Goal: Information Seeking & Learning: Learn about a topic

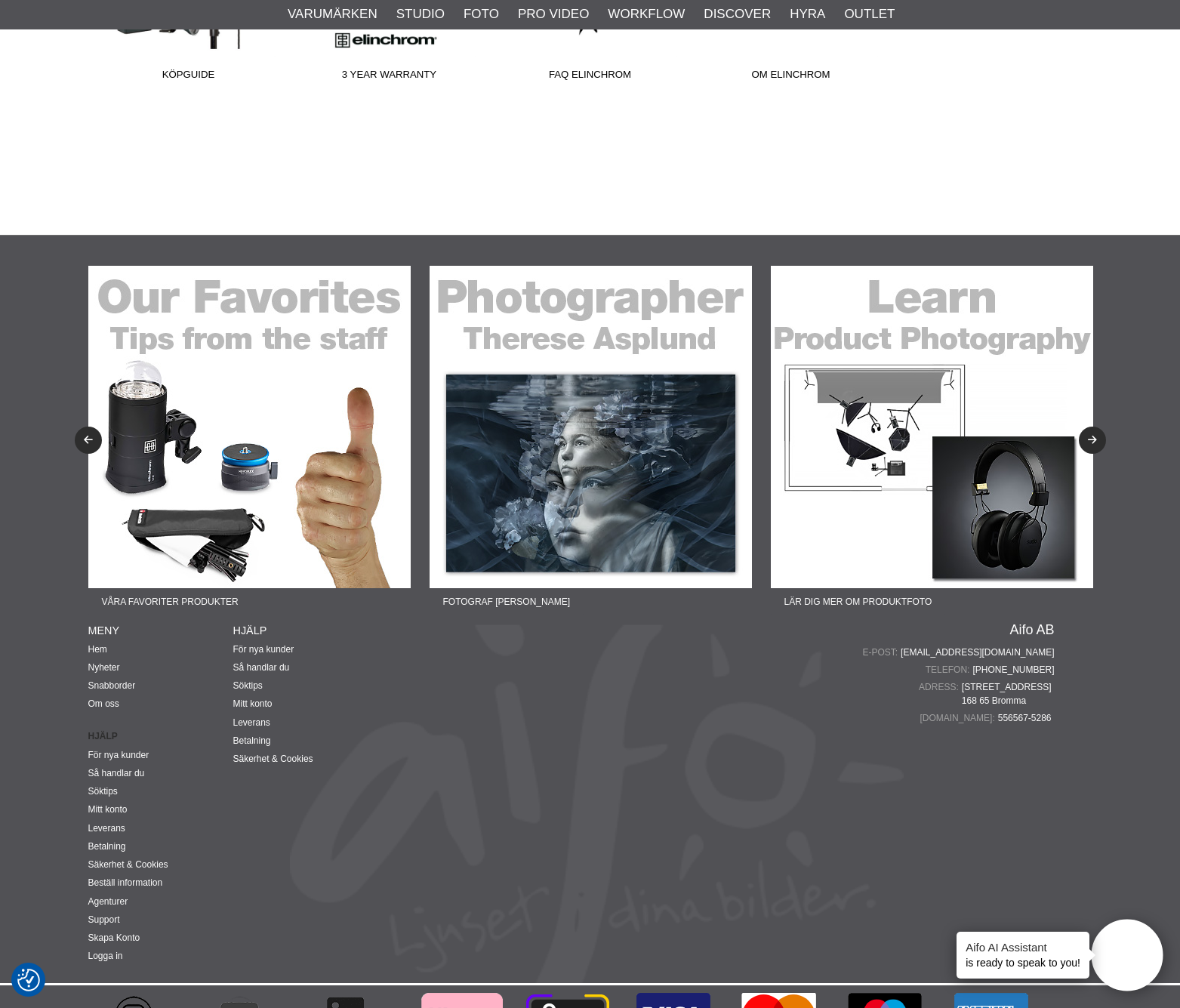
scroll to position [1280, 0]
click at [109, 663] on link "Nyheter" at bounding box center [104, 668] width 32 height 10
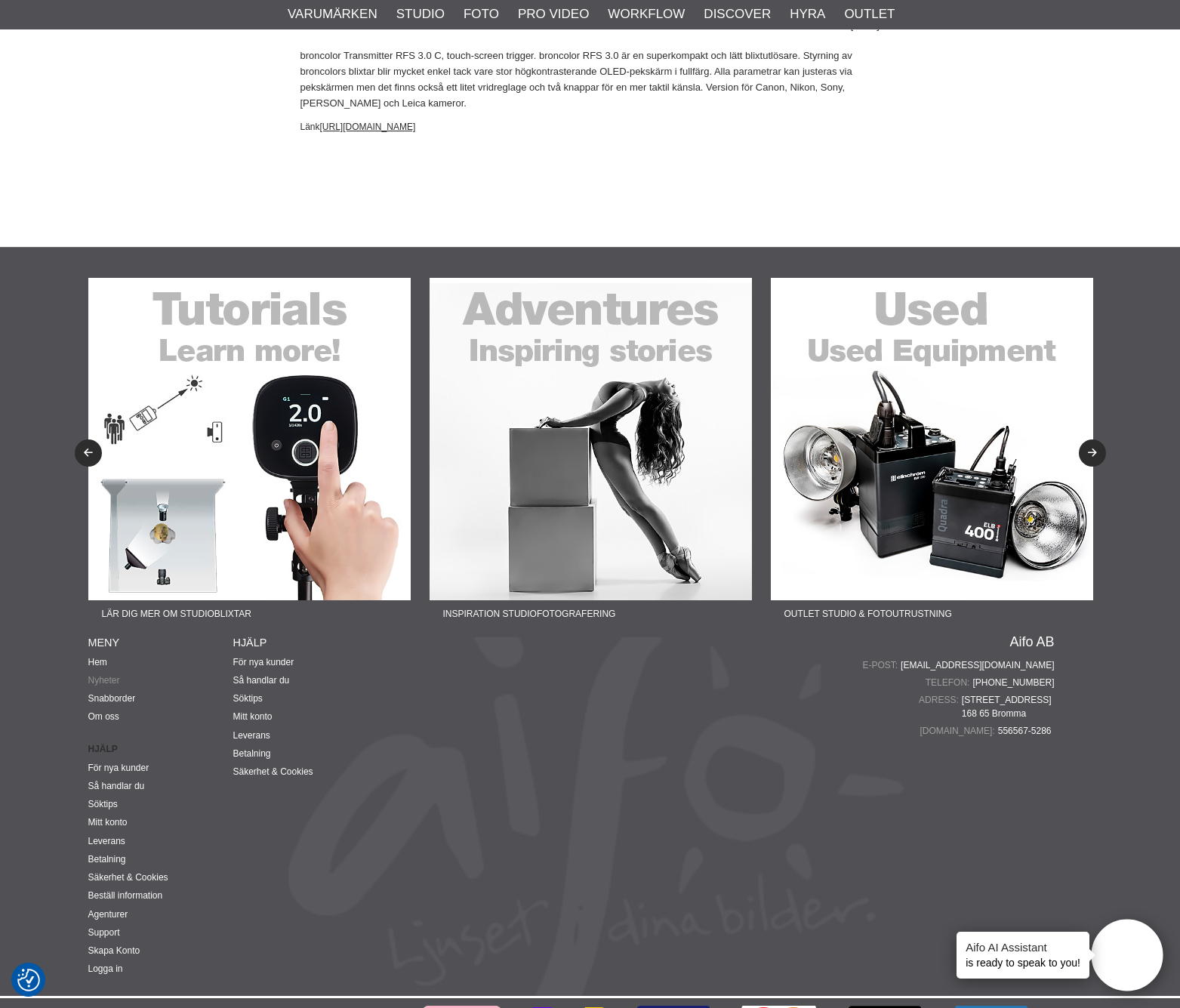
scroll to position [6121, 0]
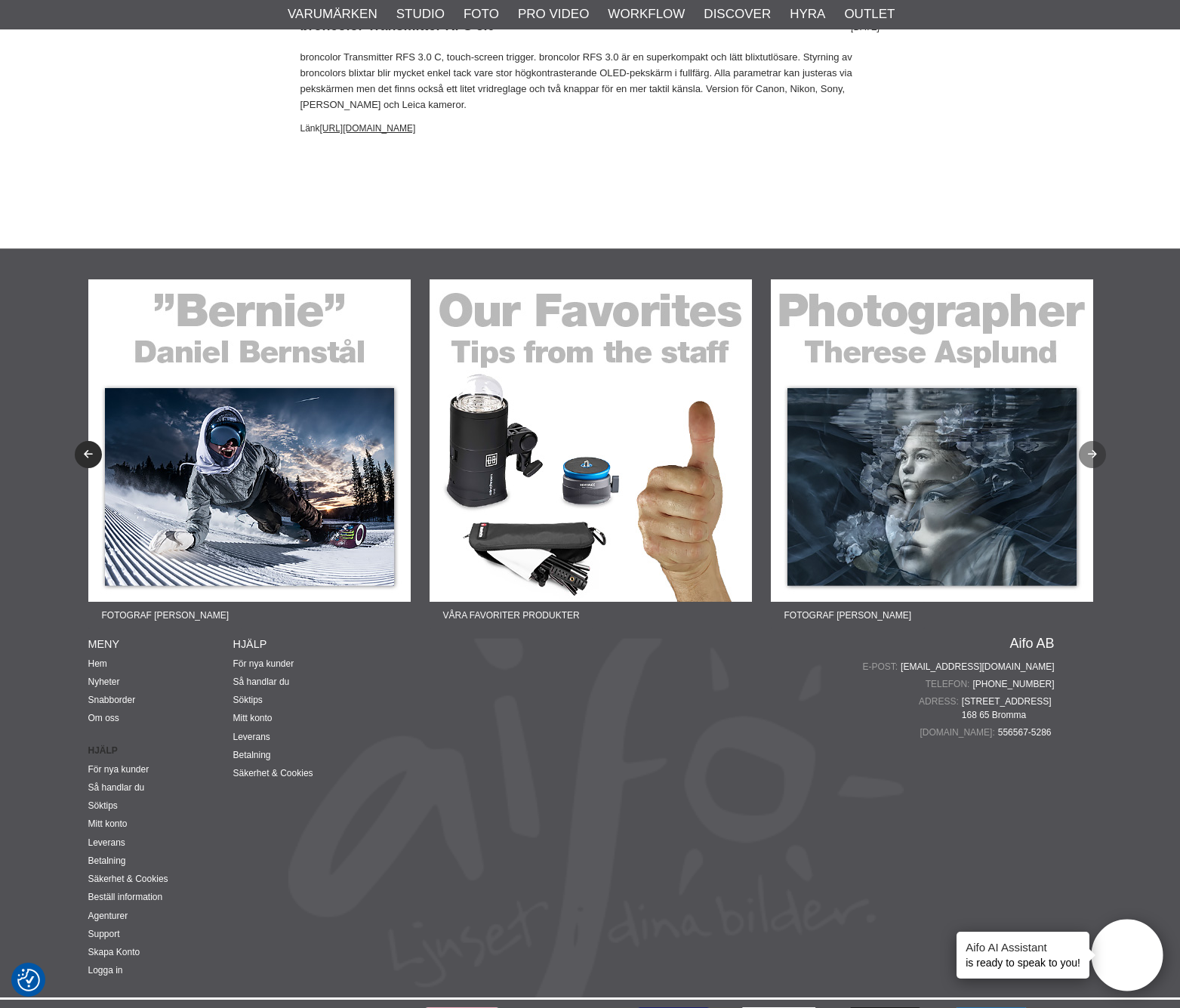
click at [1093, 450] on icon "Next" at bounding box center [1092, 455] width 13 height 10
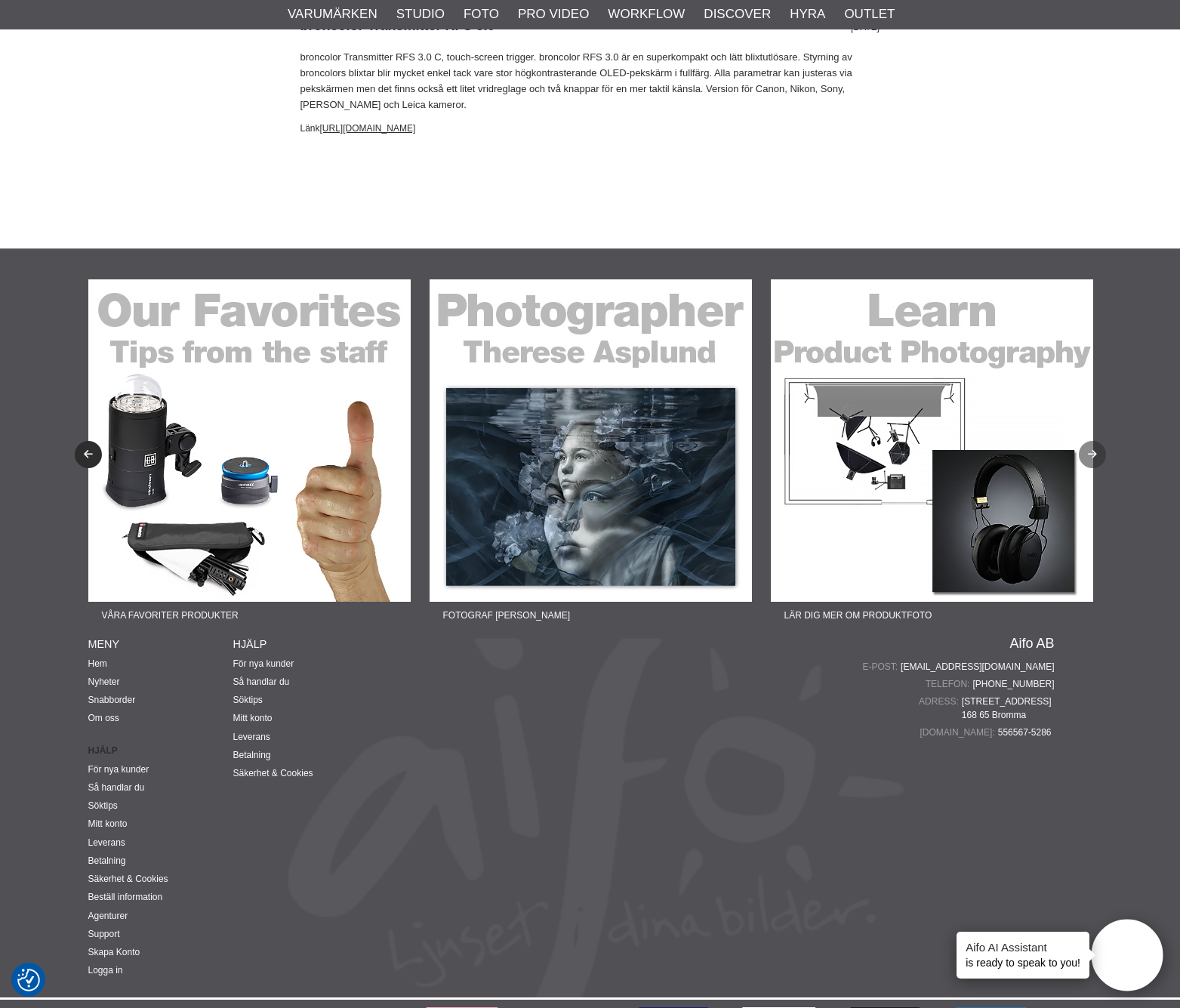
click at [1093, 450] on icon "Next" at bounding box center [1092, 455] width 13 height 10
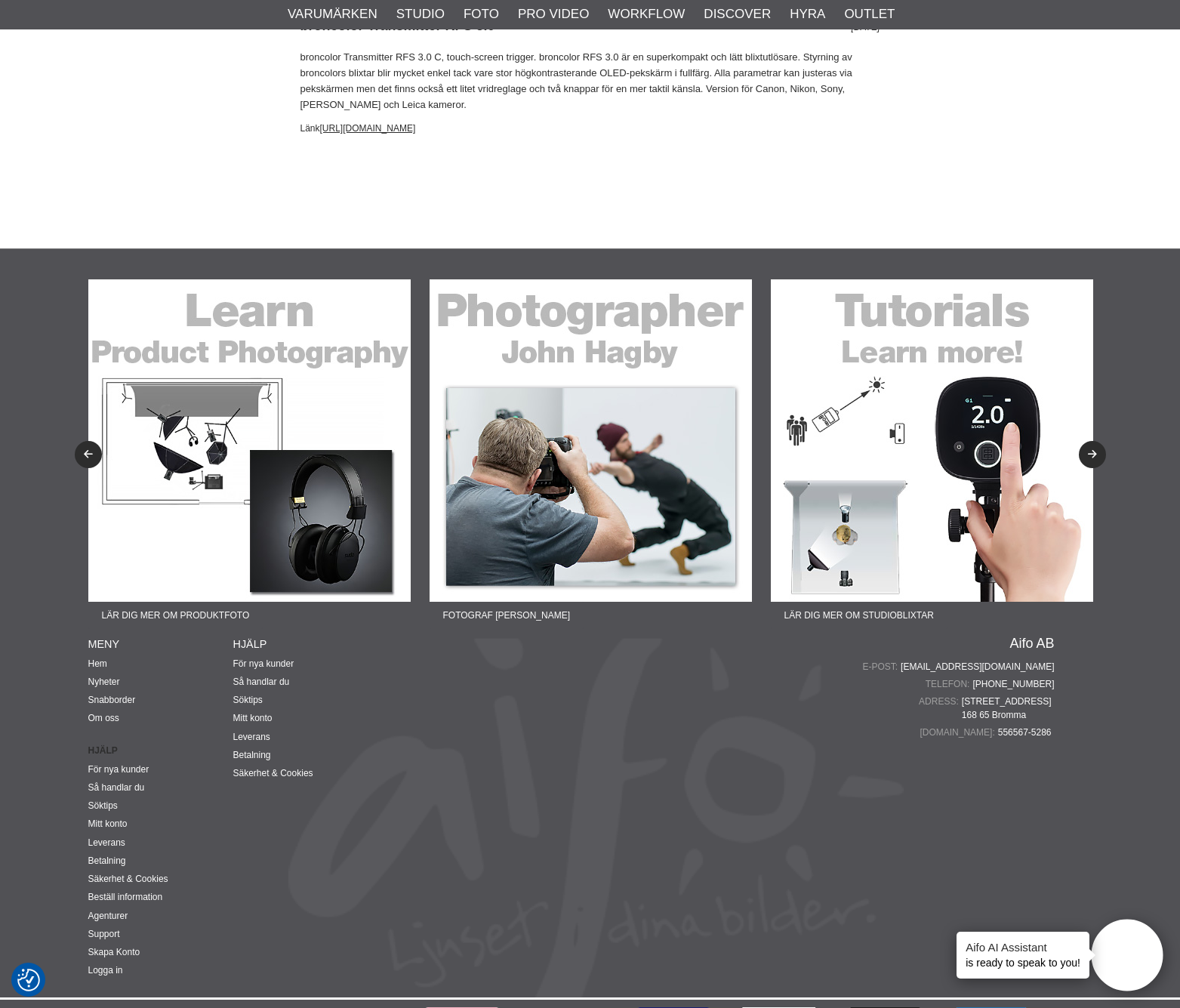
click at [566, 368] on img at bounding box center [590, 441] width 323 height 323
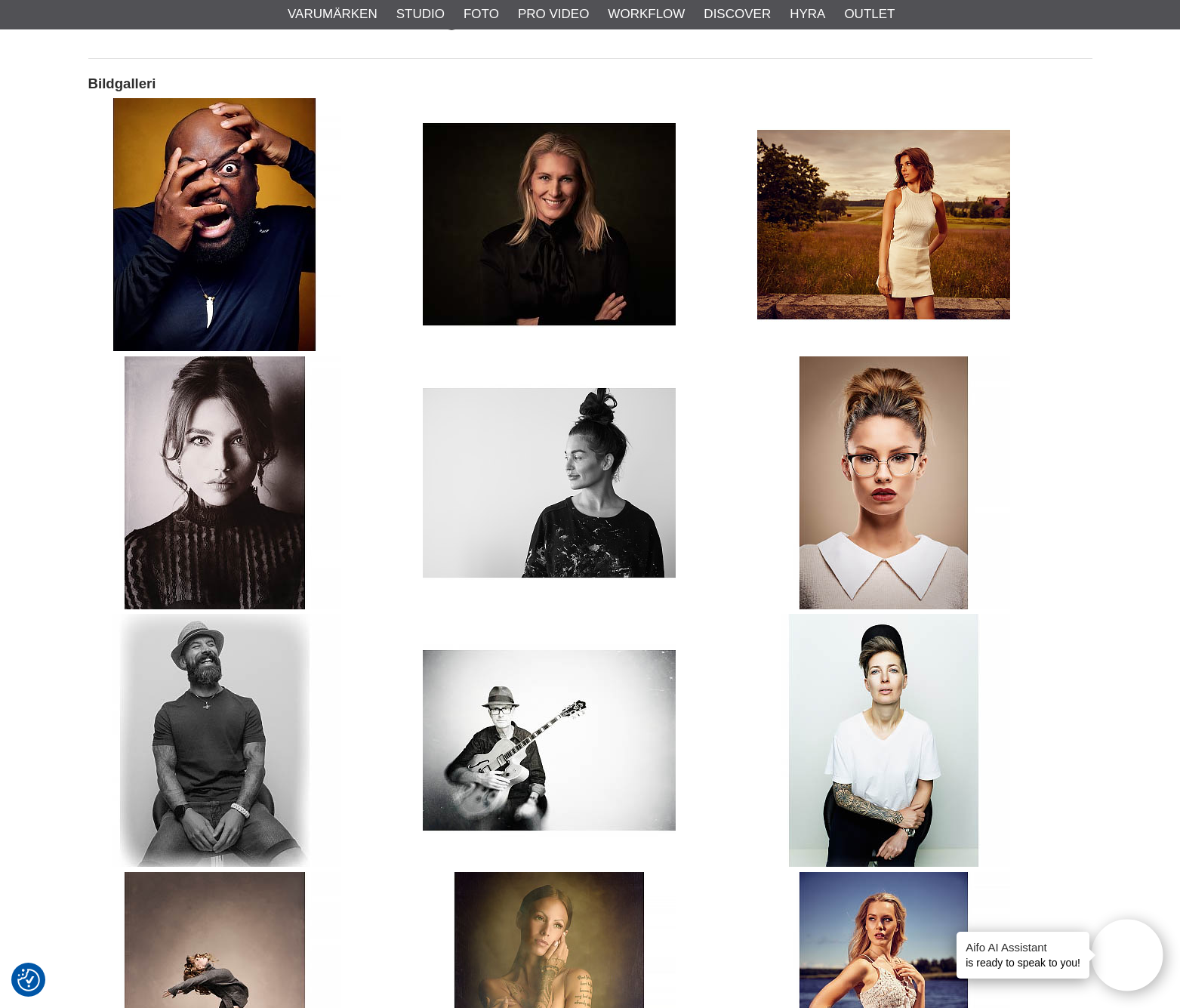
scroll to position [1050, 0]
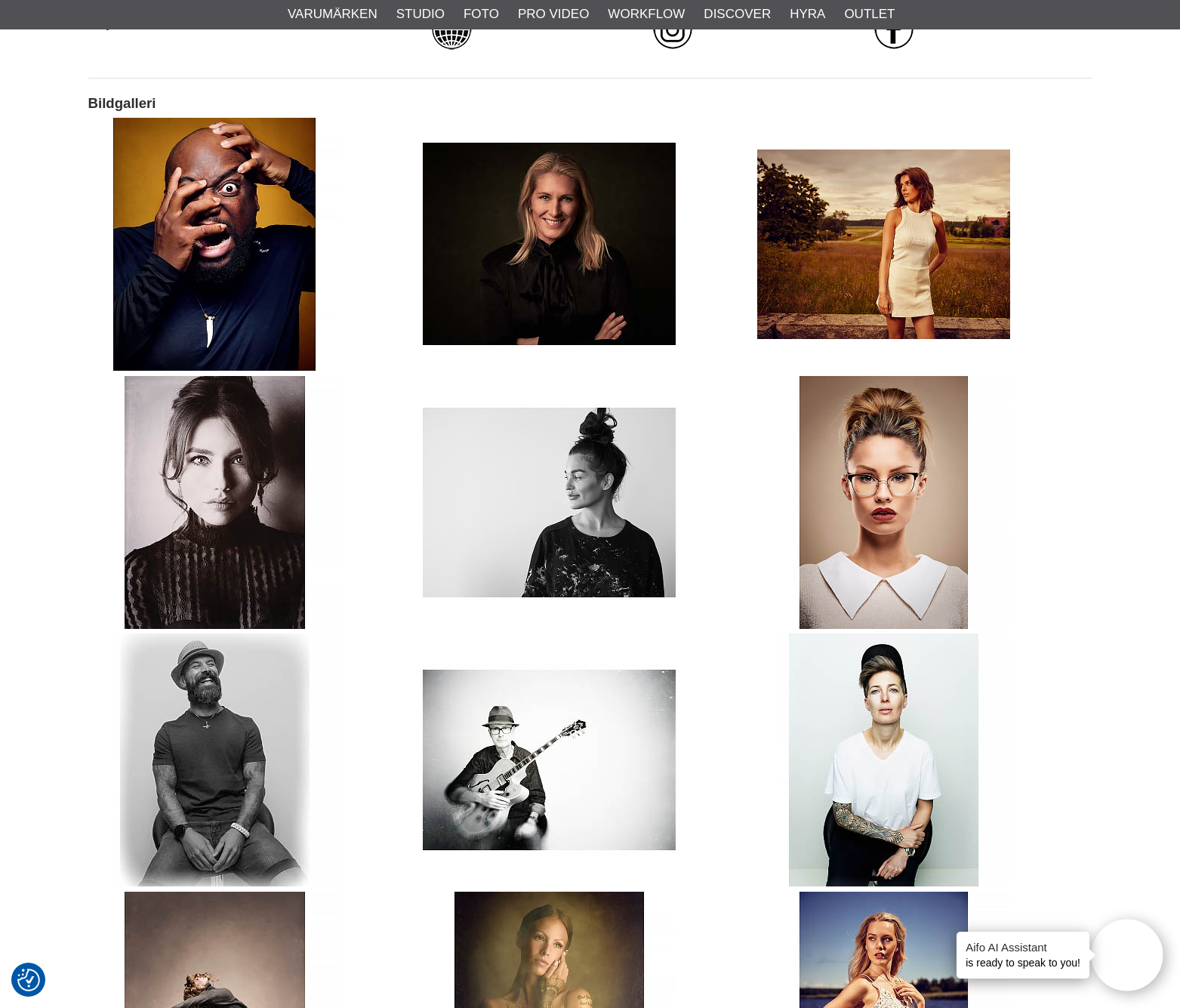
click at [894, 203] on img at bounding box center [883, 244] width 253 height 253
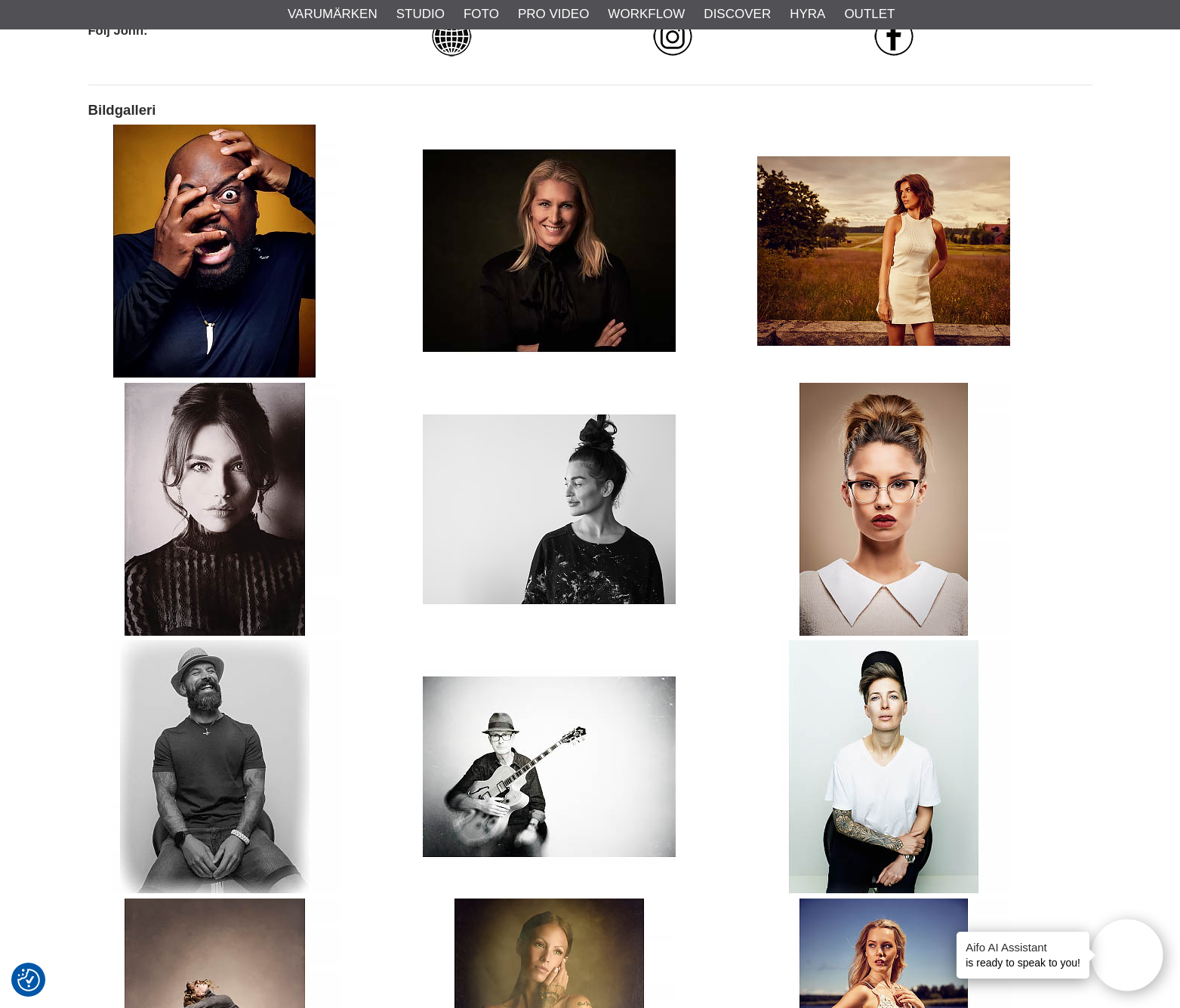
click at [885, 720] on img at bounding box center [883, 767] width 253 height 253
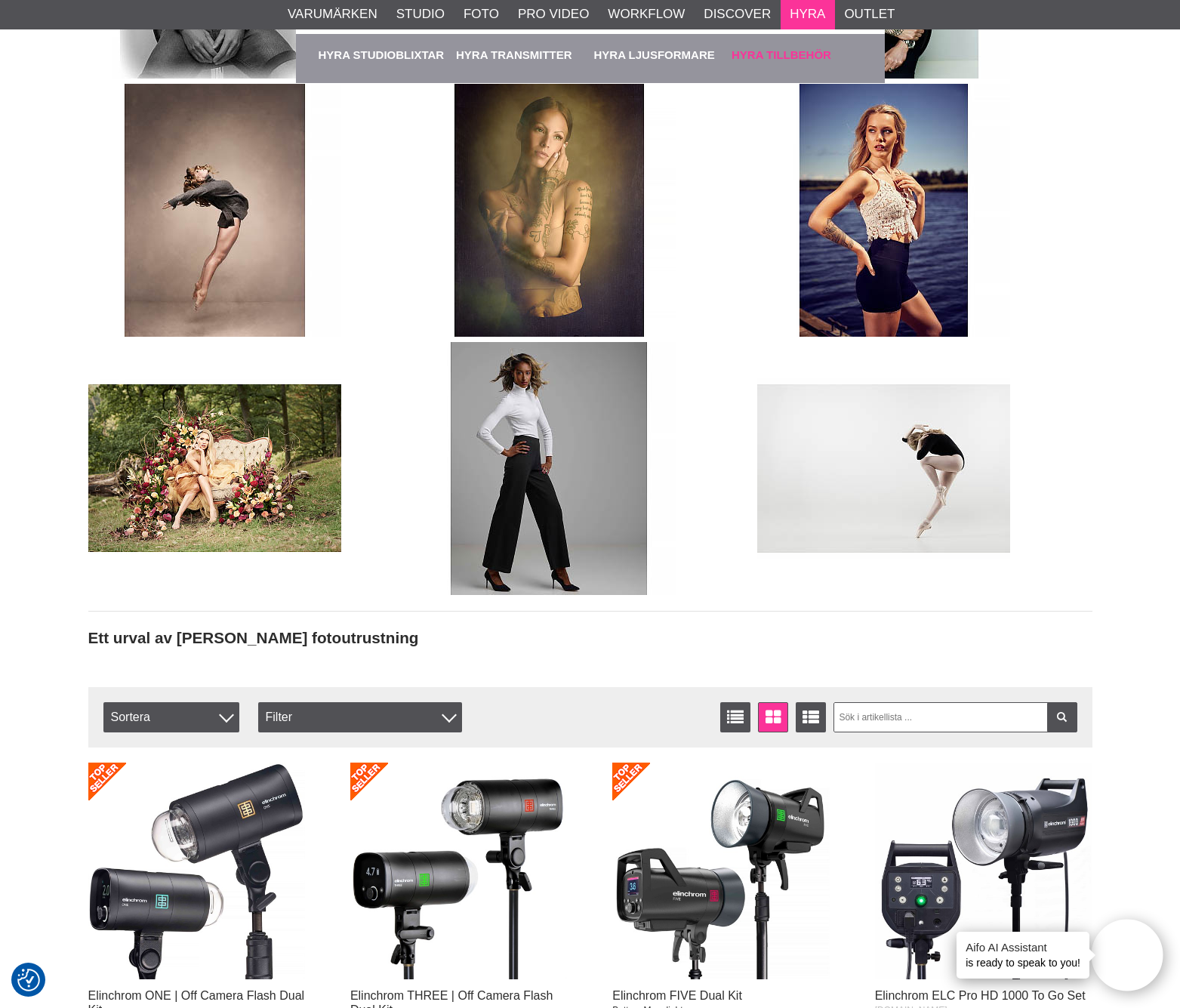
scroll to position [1861, 0]
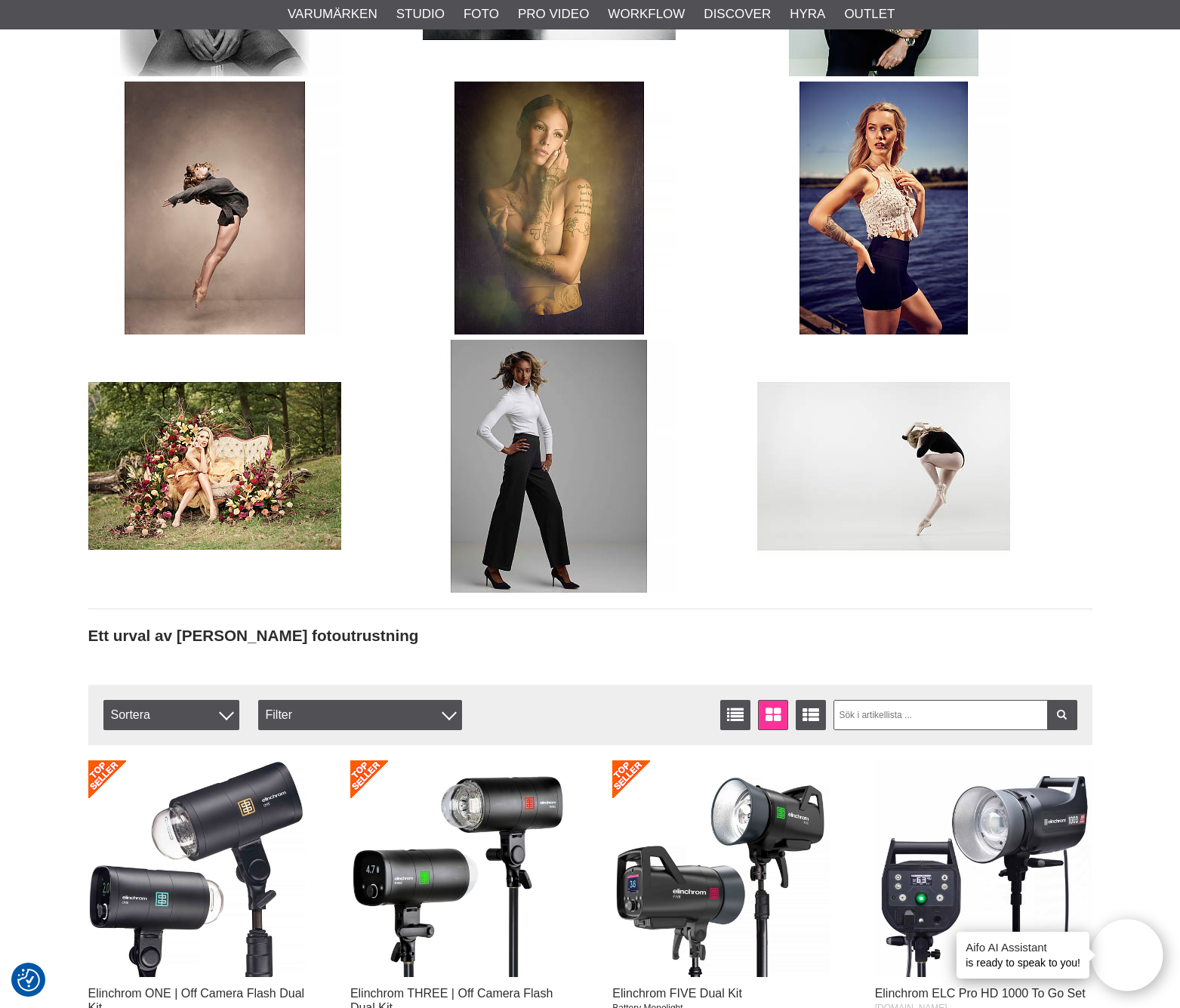
click at [264, 461] on img at bounding box center [214, 465] width 253 height 253
click at [926, 485] on img at bounding box center [883, 465] width 253 height 253
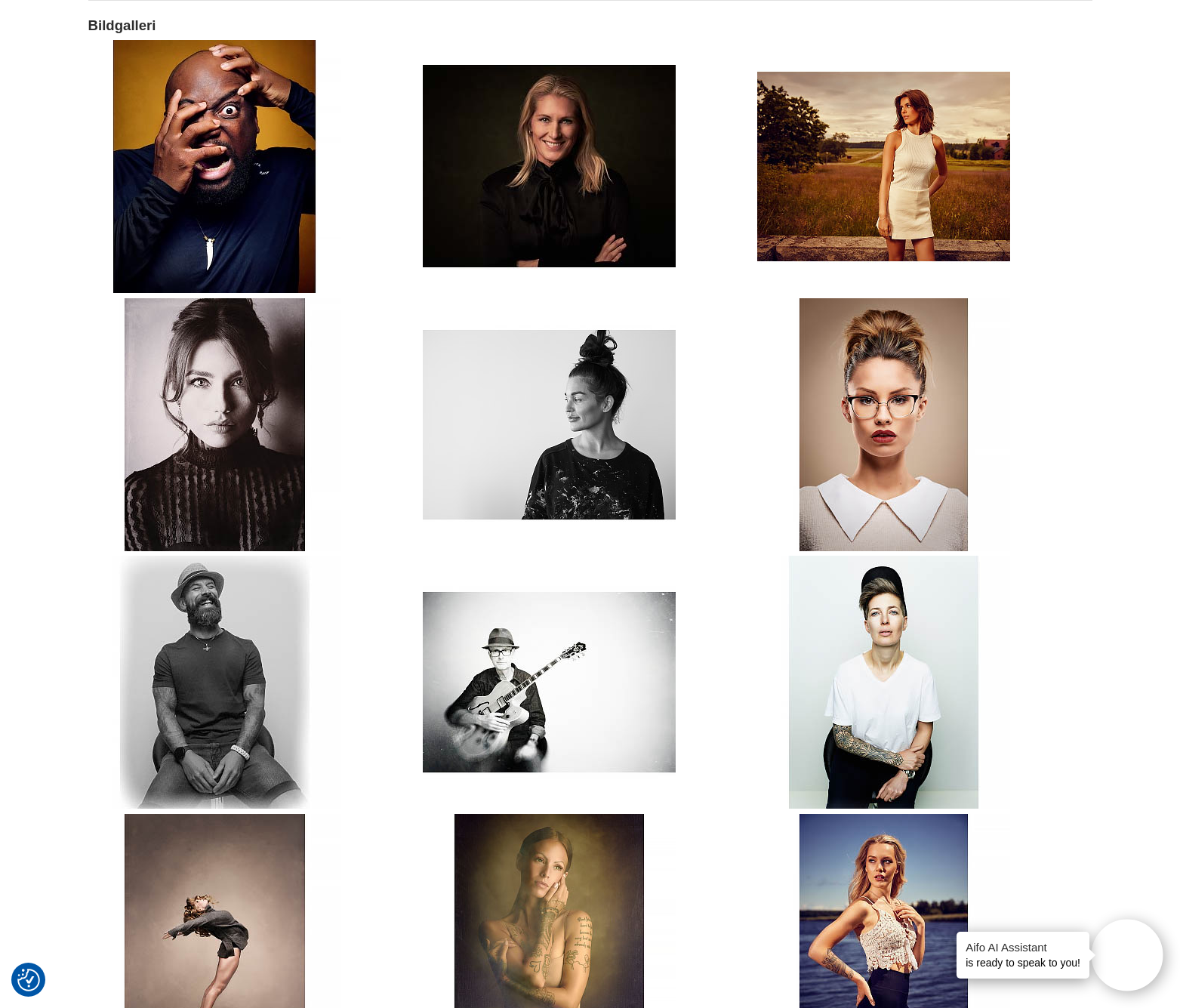
scroll to position [0, 0]
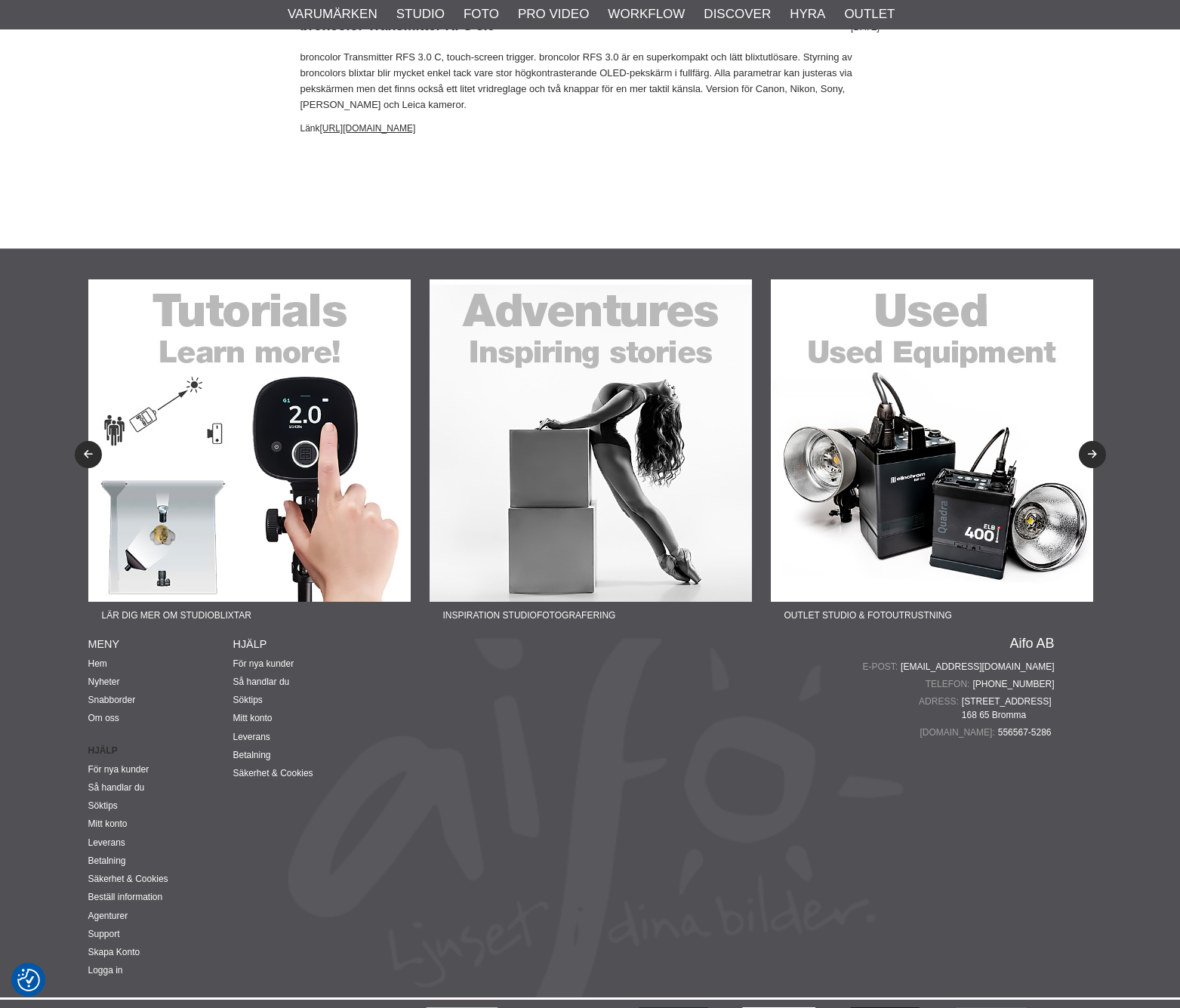
scroll to position [6121, 0]
